Goal: Task Accomplishment & Management: Use online tool/utility

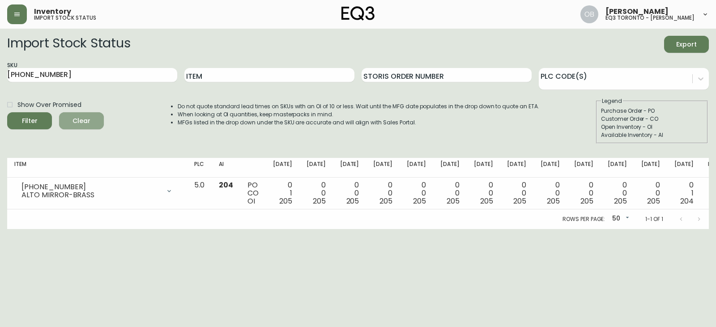
click at [76, 128] on button "Clear" at bounding box center [81, 120] width 45 height 17
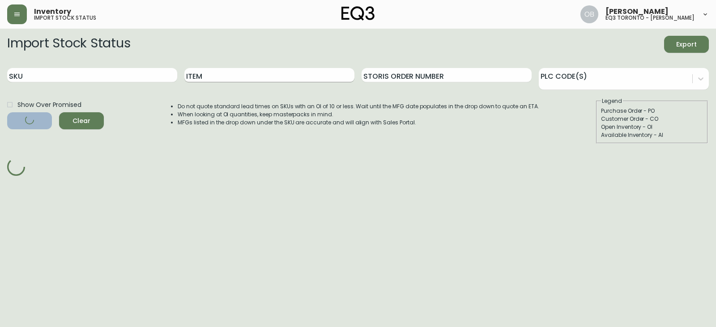
click at [213, 74] on input "Item" at bounding box center [269, 75] width 170 height 14
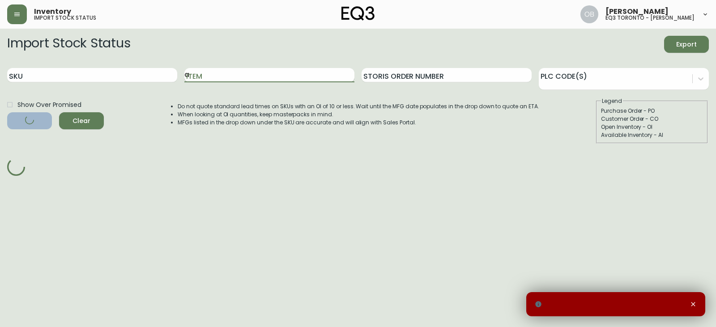
type input "a"
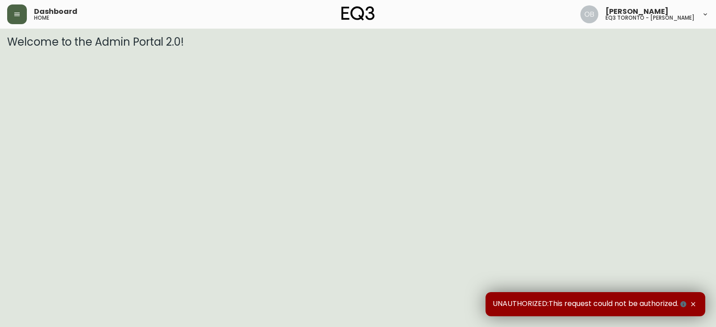
click at [16, 7] on button "button" at bounding box center [17, 14] width 20 height 20
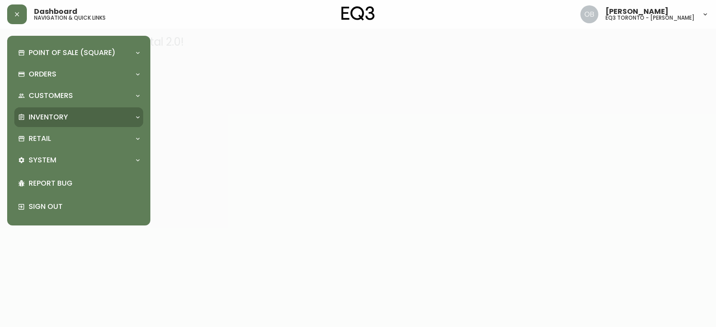
click at [40, 114] on p "Inventory" at bounding box center [48, 117] width 39 height 10
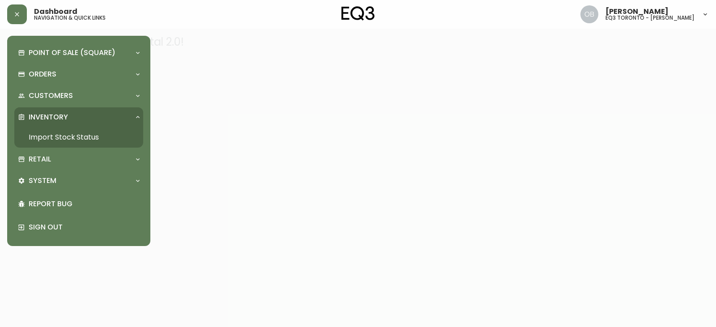
click at [60, 133] on link "Import Stock Status" at bounding box center [78, 137] width 129 height 21
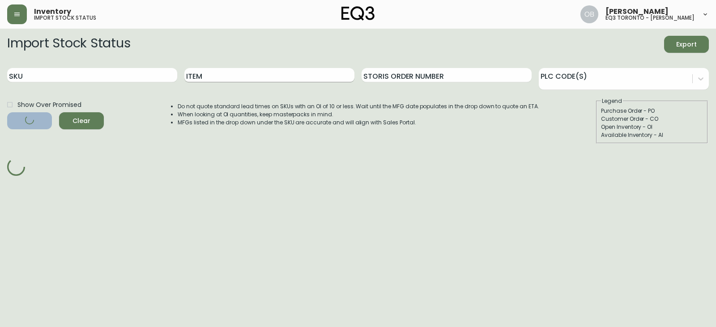
click at [242, 75] on input "Item" at bounding box center [269, 75] width 170 height 14
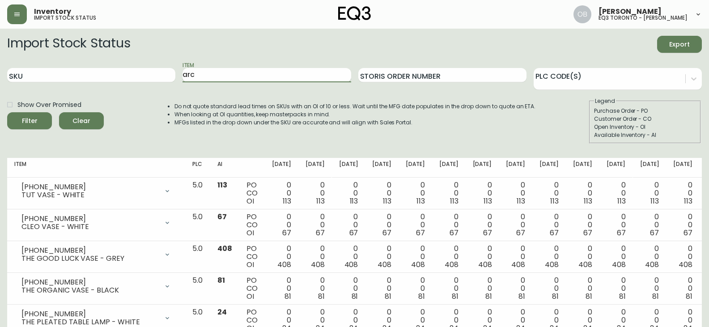
type input "arc"
click at [7, 112] on button "Filter" at bounding box center [29, 120] width 45 height 17
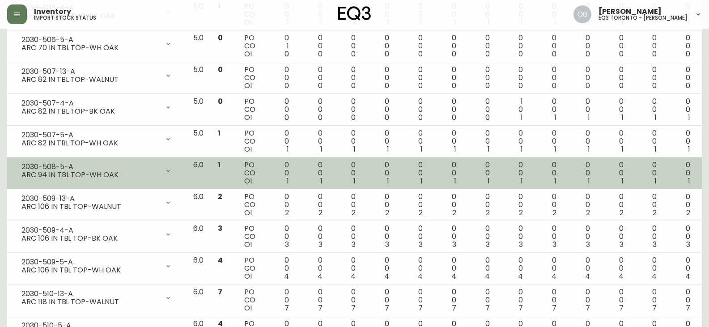
scroll to position [447, 0]
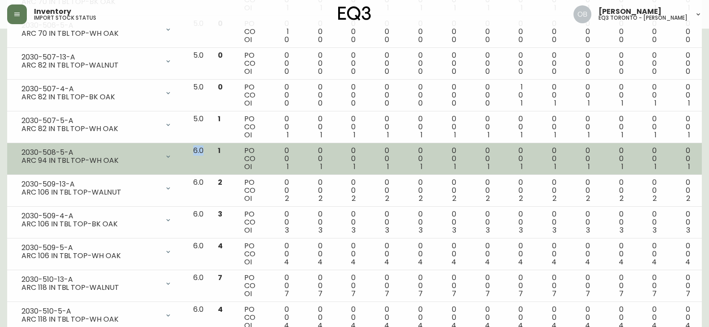
drag, startPoint x: 217, startPoint y: 150, endPoint x: 229, endPoint y: 150, distance: 11.6
click at [211, 150] on td "6.0" at bounding box center [198, 159] width 25 height 32
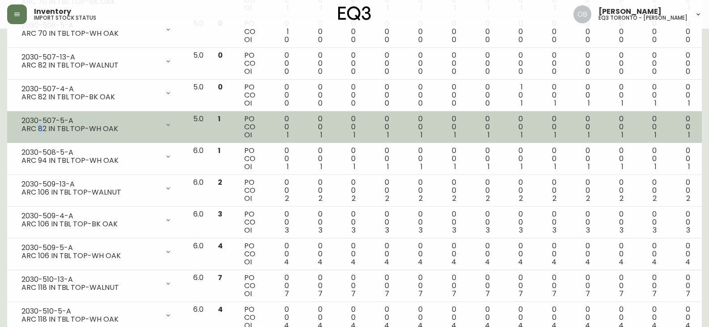
drag, startPoint x: 44, startPoint y: 128, endPoint x: 38, endPoint y: 129, distance: 5.8
click at [39, 128] on div "ARC 82 IN TBL TOP-WH OAK" at bounding box center [90, 129] width 138 height 8
click at [38, 129] on div "ARC 82 IN TBL TOP-WH OAK" at bounding box center [90, 129] width 138 height 8
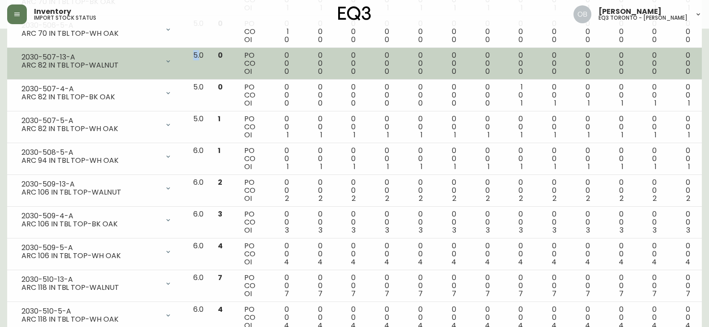
drag, startPoint x: 225, startPoint y: 54, endPoint x: 215, endPoint y: 53, distance: 10.3
click at [211, 53] on td "5.0" at bounding box center [198, 64] width 25 height 32
click at [211, 54] on td "5.0" at bounding box center [198, 64] width 25 height 32
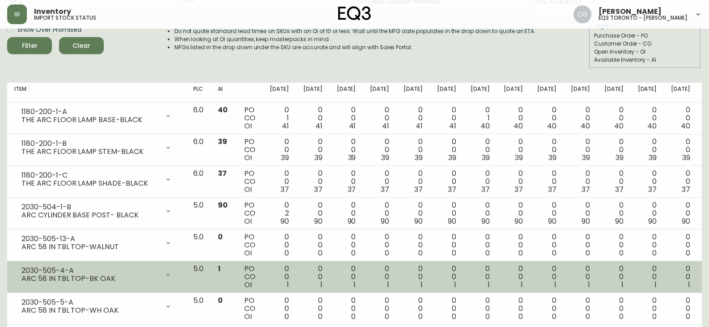
scroll to position [0, 0]
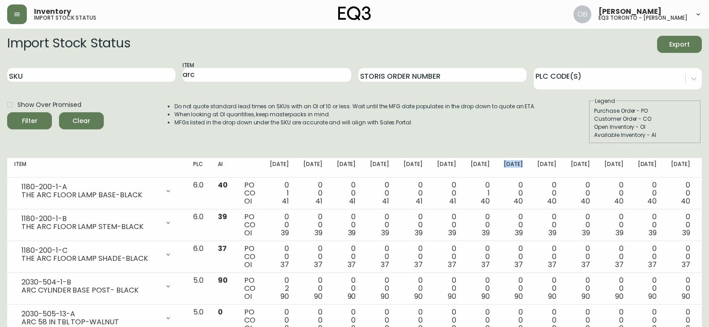
drag, startPoint x: 515, startPoint y: 170, endPoint x: 505, endPoint y: 165, distance: 10.6
click at [504, 164] on th "[DATE]" at bounding box center [513, 168] width 34 height 20
click at [506, 165] on th "[DATE]" at bounding box center [513, 168] width 34 height 20
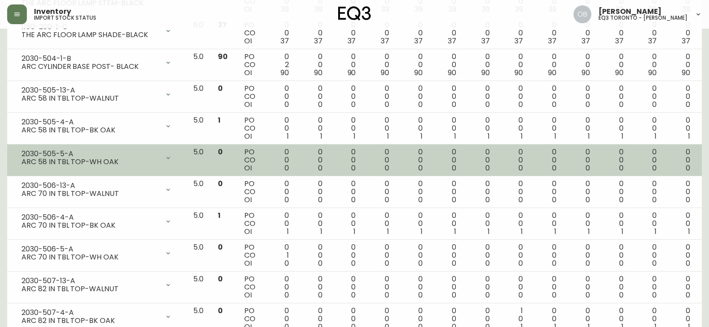
scroll to position [268, 0]
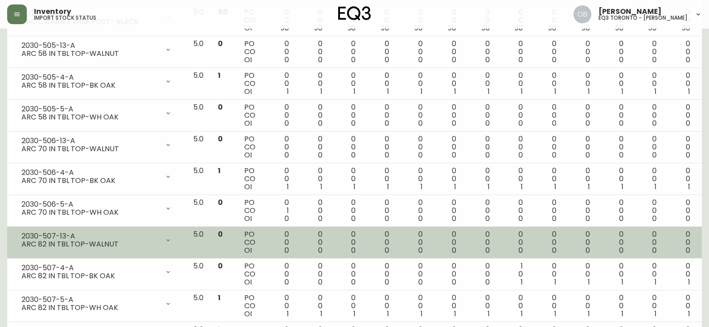
click at [322, 233] on div "0 0 0" at bounding box center [312, 242] width 19 height 24
